Goal: Task Accomplishment & Management: Manage account settings

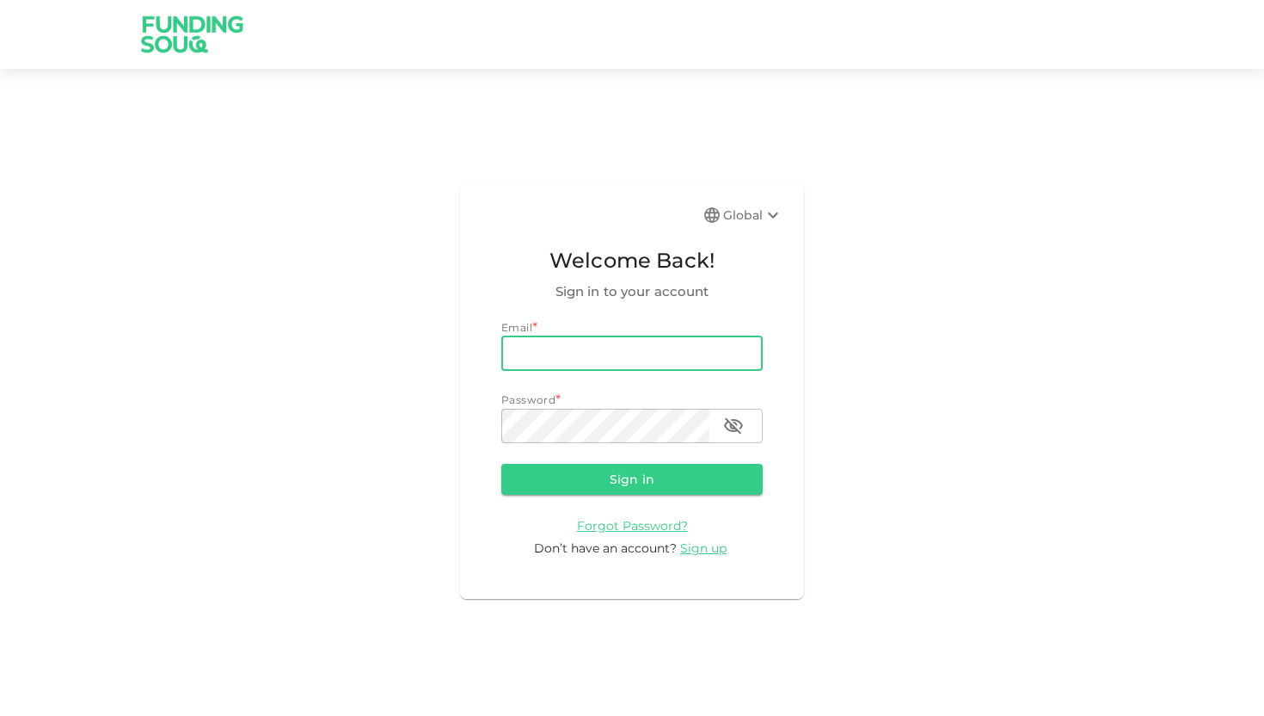
click at [607, 349] on input "email" at bounding box center [631, 353] width 261 height 34
type input "[EMAIL_ADDRESS][DOMAIN_NAME]"
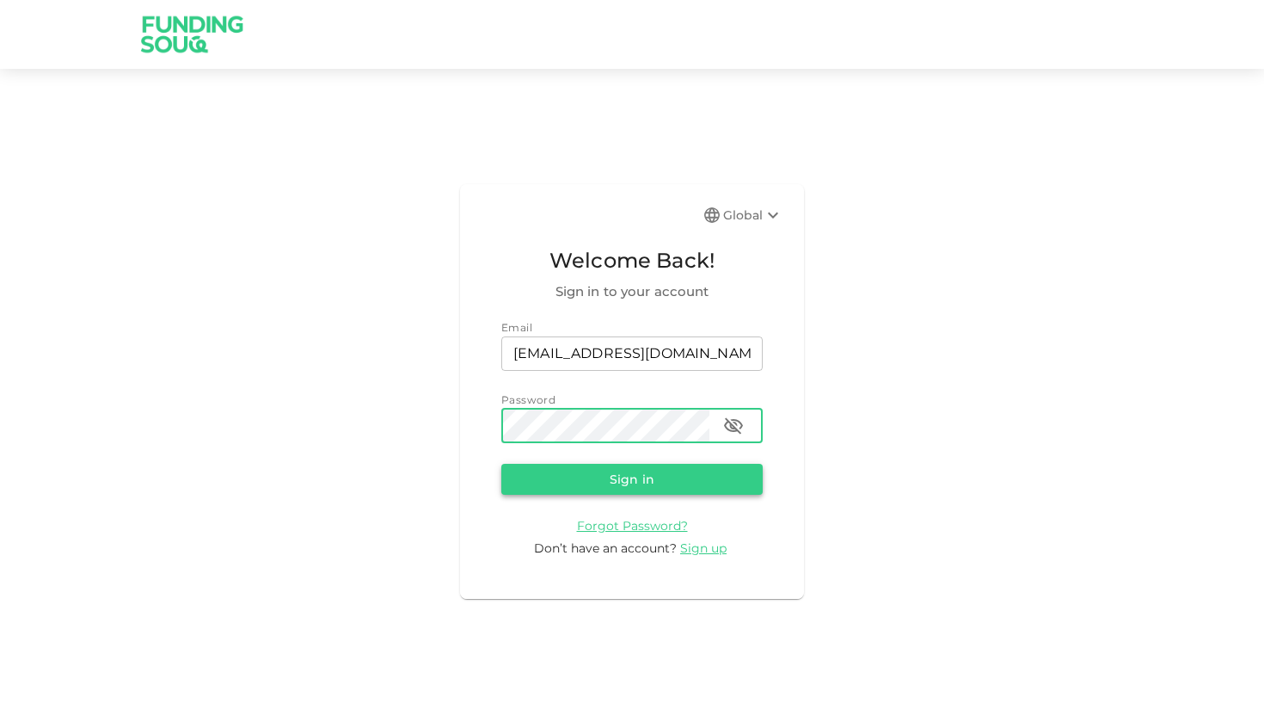
click at [641, 483] on button "Sign in" at bounding box center [631, 479] width 261 height 31
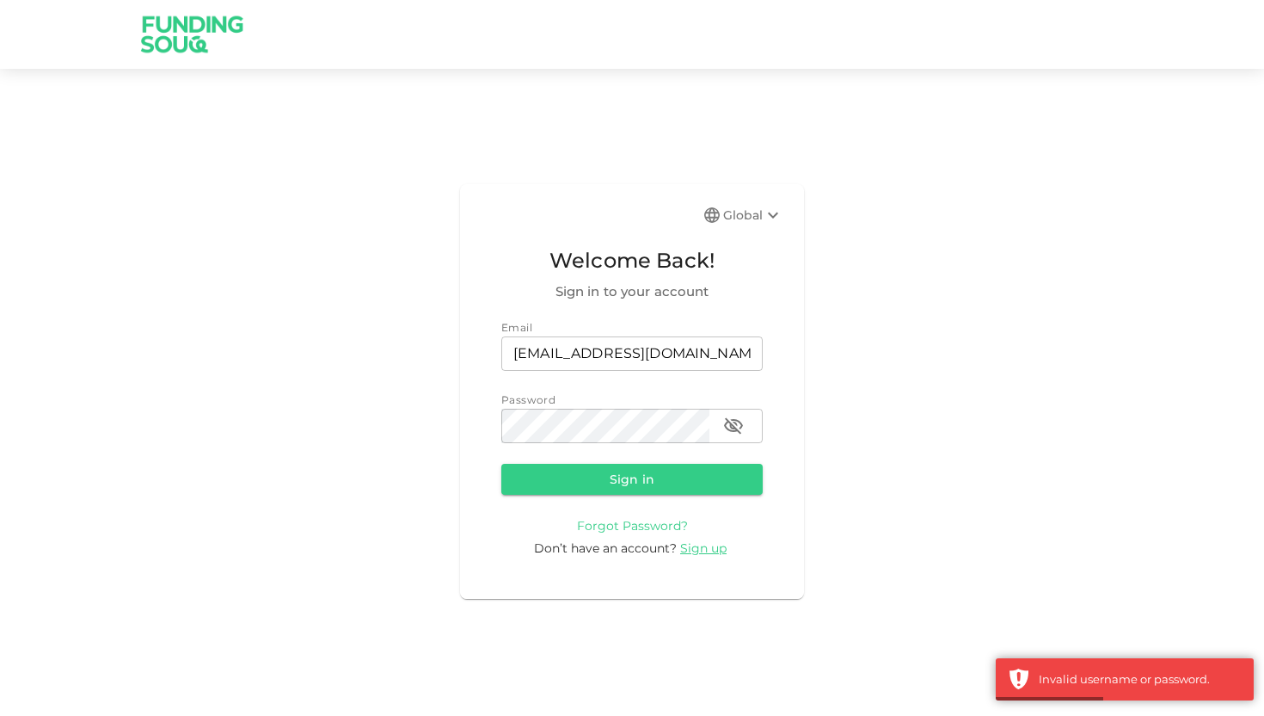
click at [633, 526] on span "Forgot Password?" at bounding box center [632, 525] width 111 height 15
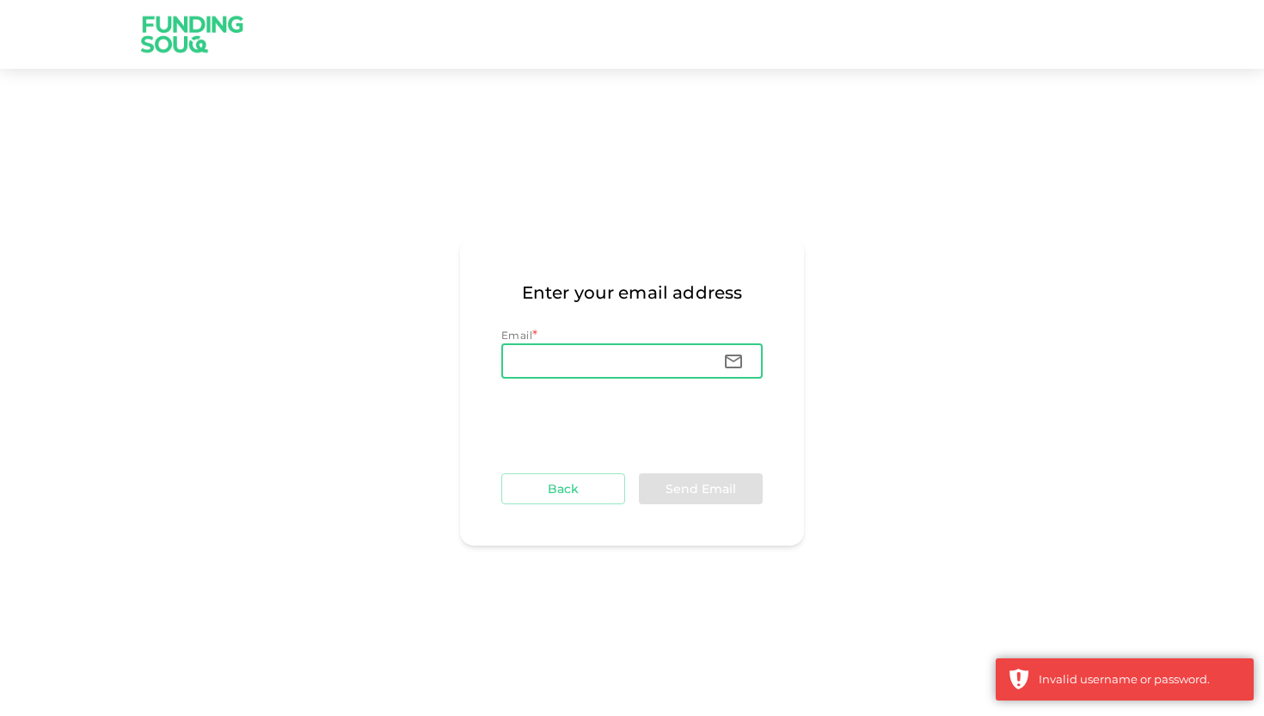
click at [565, 372] on input "Email" at bounding box center [605, 361] width 208 height 34
